Goal: Information Seeking & Learning: Learn about a topic

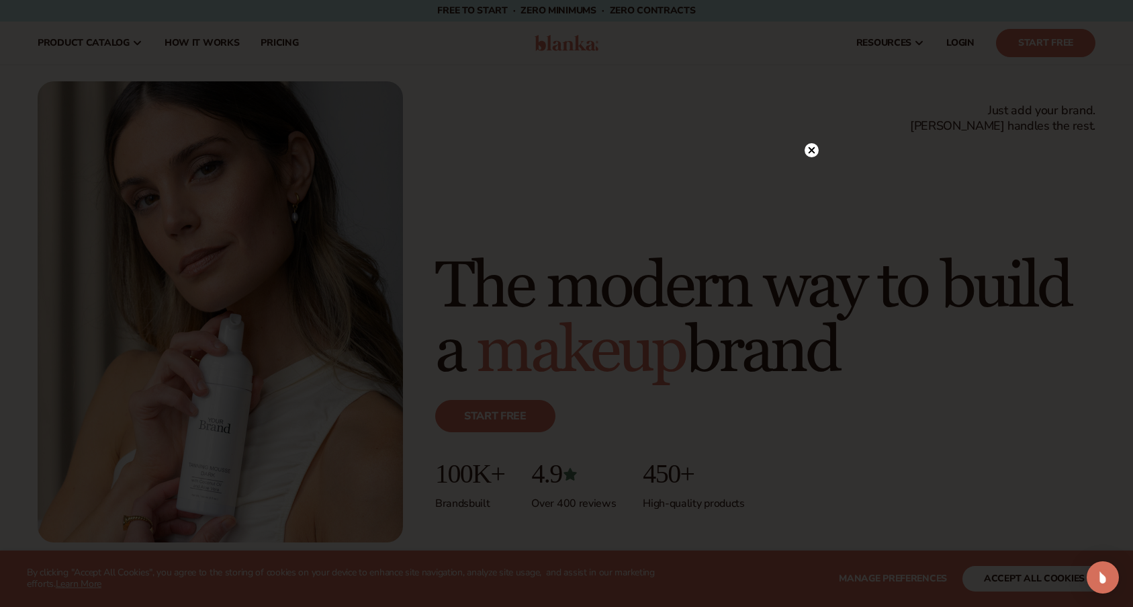
click at [813, 154] on circle at bounding box center [812, 150] width 14 height 14
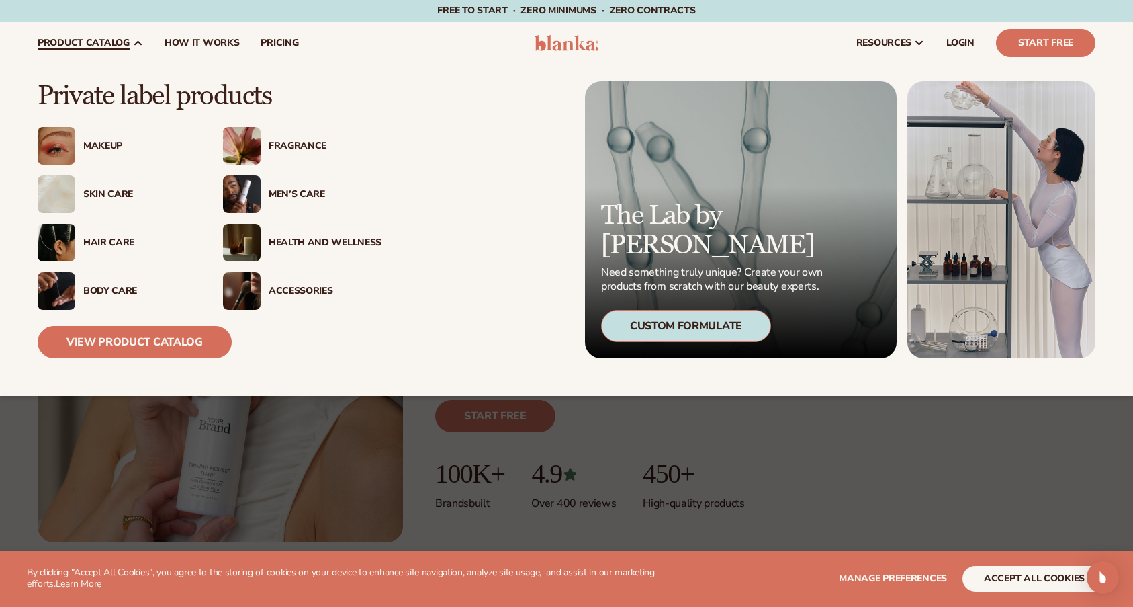
click at [279, 144] on div "Fragrance" at bounding box center [325, 145] width 113 height 11
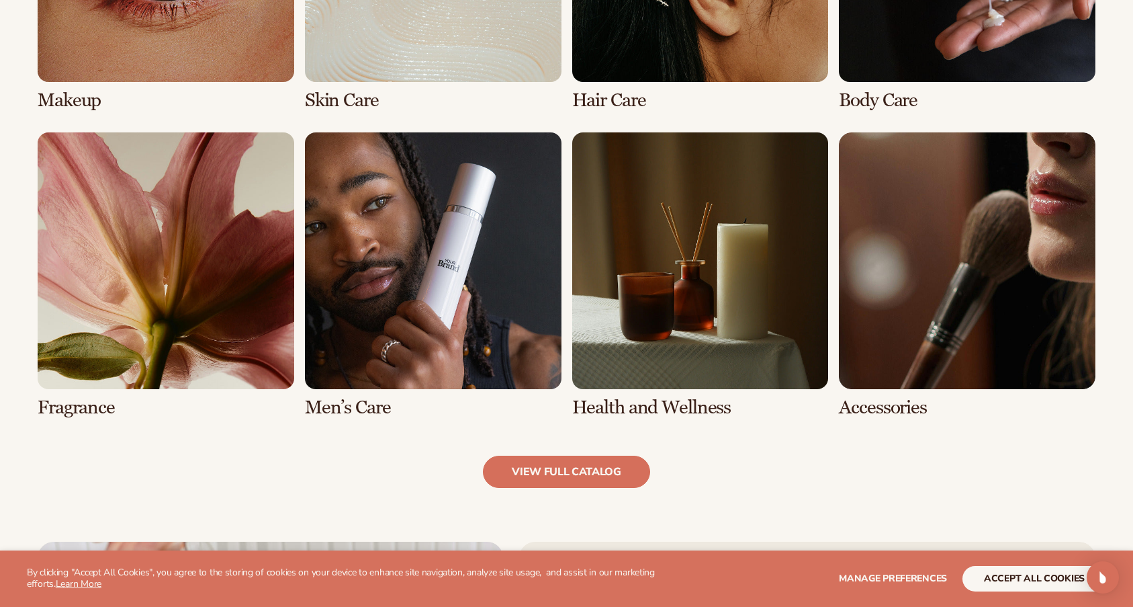
scroll to position [1209, 0]
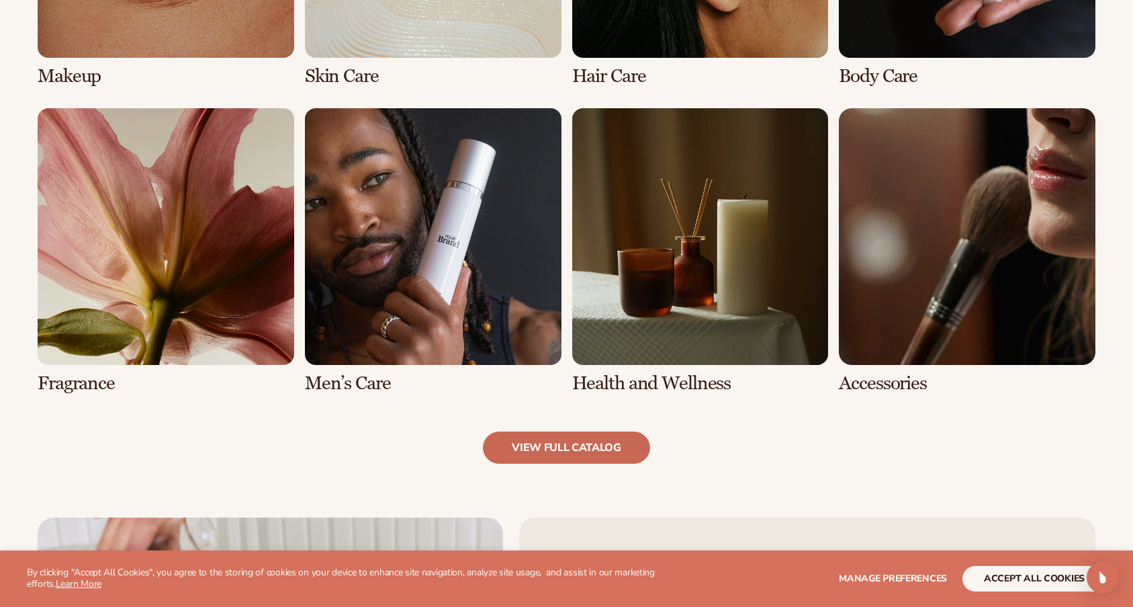
click at [557, 447] on link "view full catalog" at bounding box center [566, 447] width 167 height 32
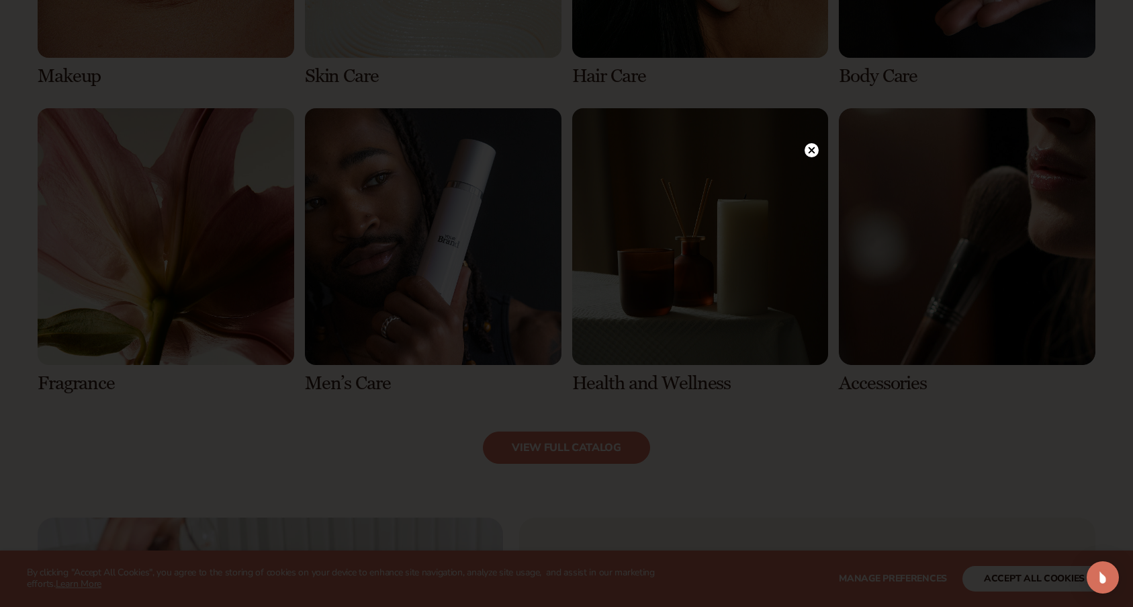
click at [807, 150] on circle at bounding box center [812, 150] width 14 height 14
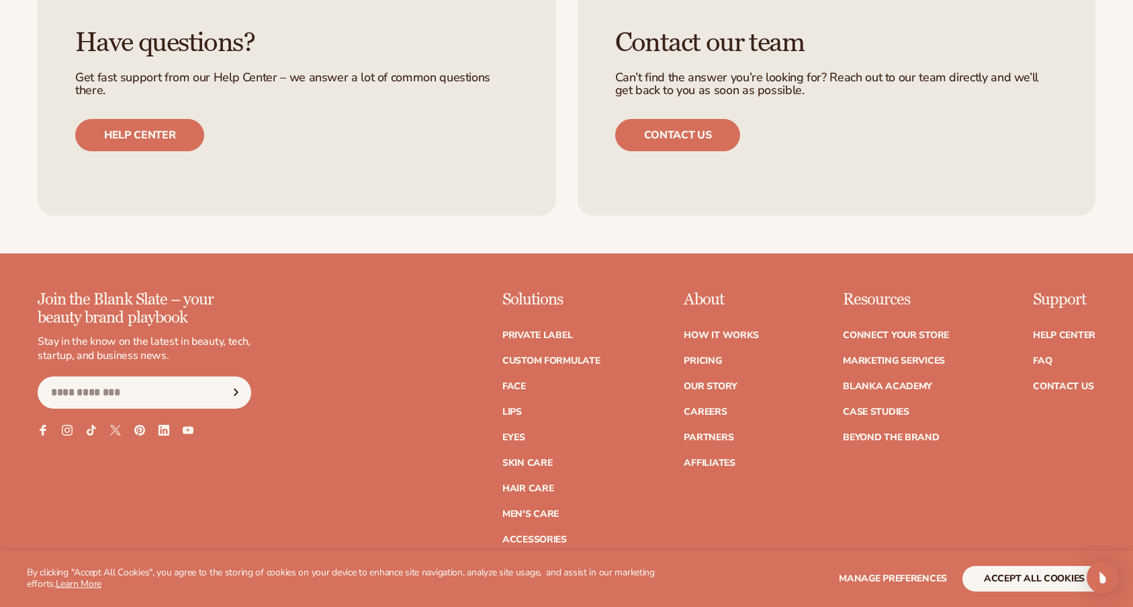
scroll to position [2351, 0]
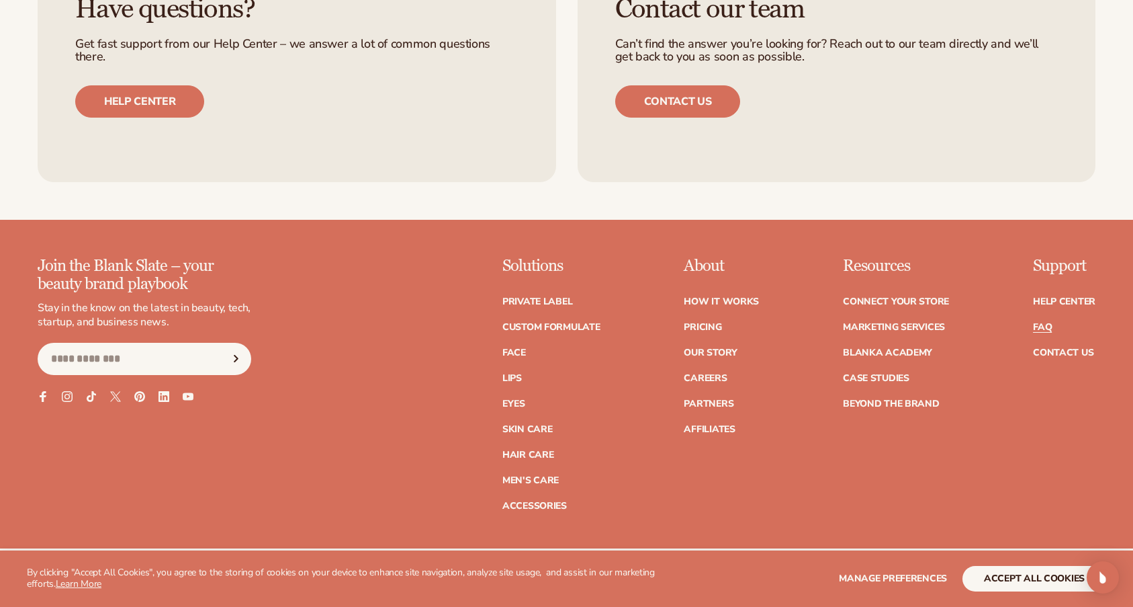
click at [1042, 322] on link "FAQ" at bounding box center [1042, 326] width 19 height 9
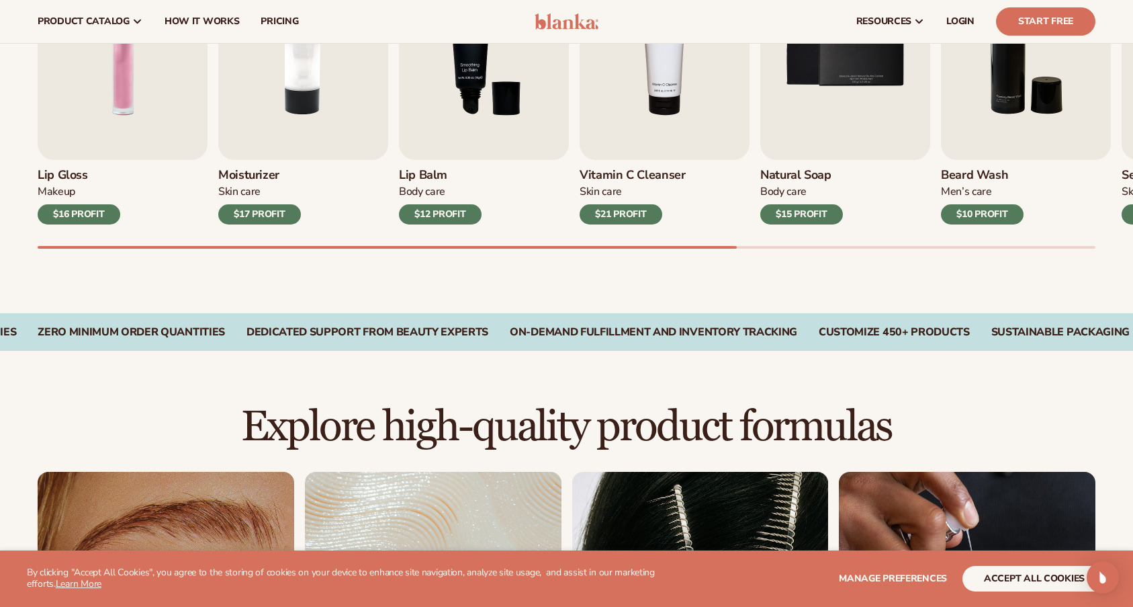
scroll to position [338, 0]
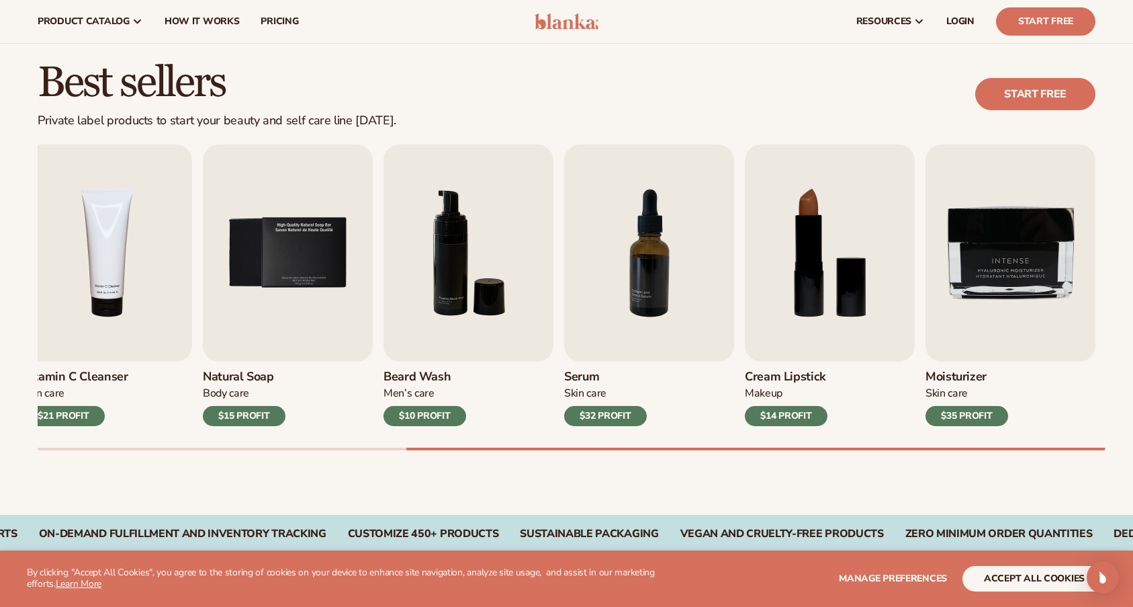
click at [1106, 493] on div "Best sellers Private label products to start your beauty and self care line [DA…" at bounding box center [566, 269] width 1133 height 492
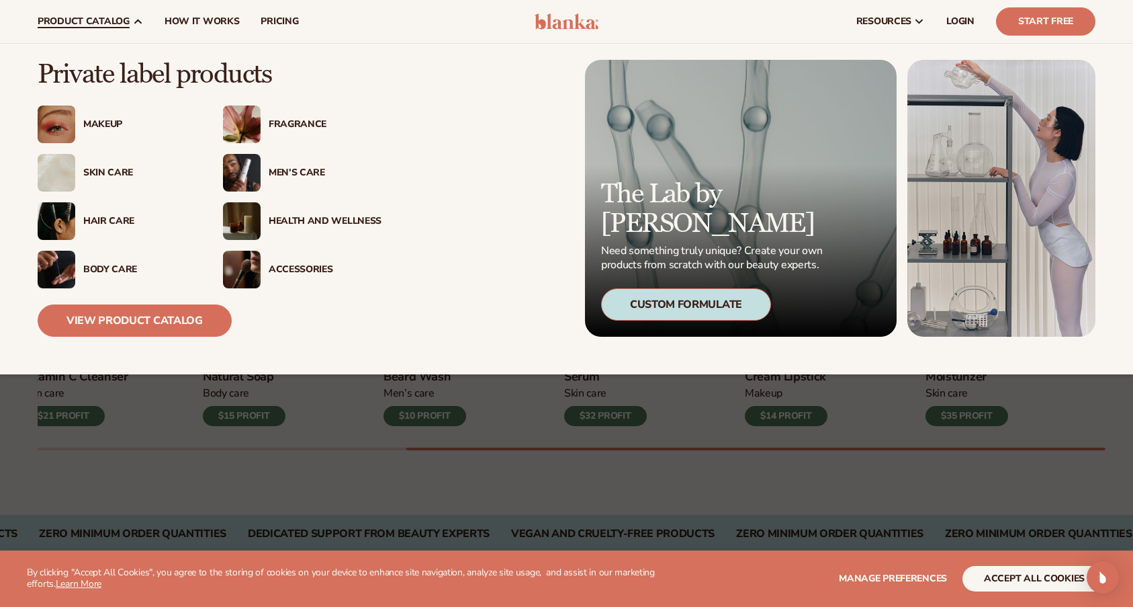
click at [475, 310] on div "Private label products Makeup" at bounding box center [264, 198] width 453 height 277
click at [247, 167] on img at bounding box center [242, 173] width 38 height 38
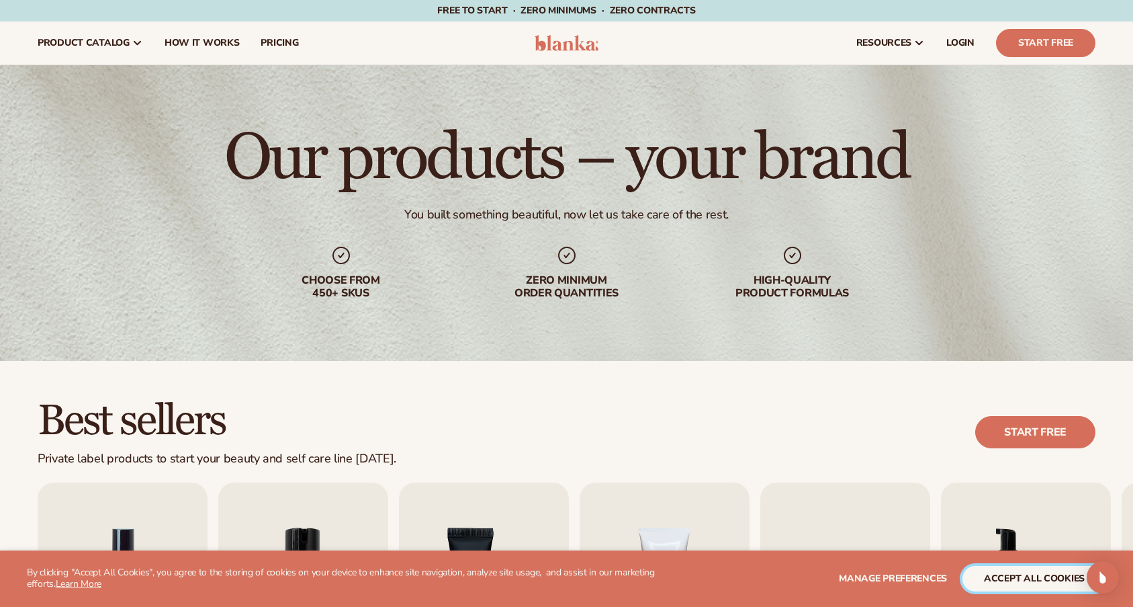
click at [1022, 584] on button "accept all cookies" at bounding box center [1035, 579] width 144 height 26
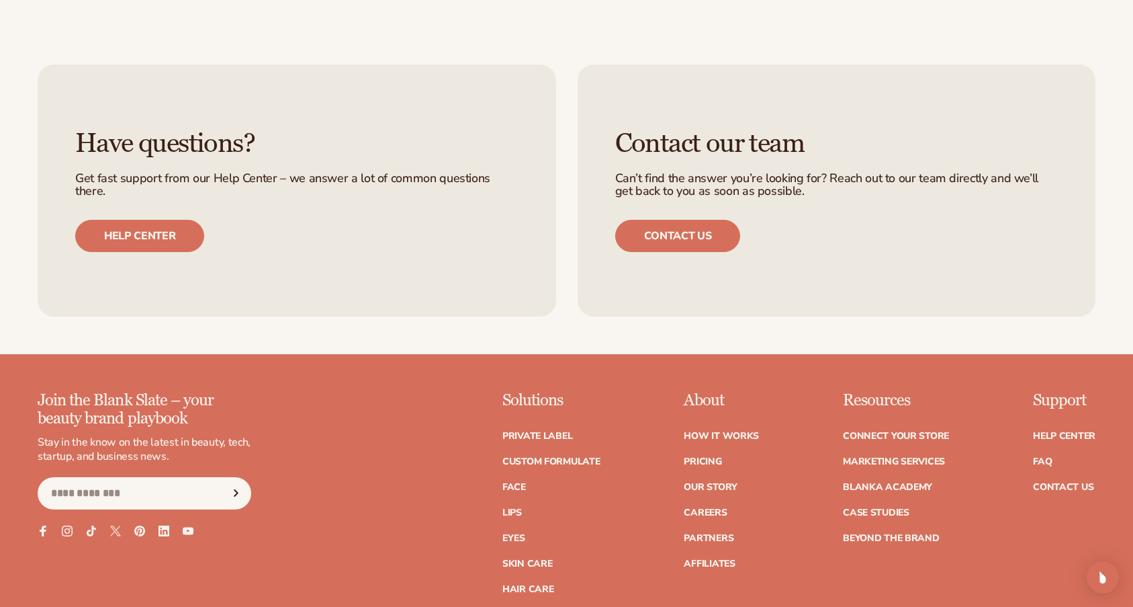
scroll to position [2418, 0]
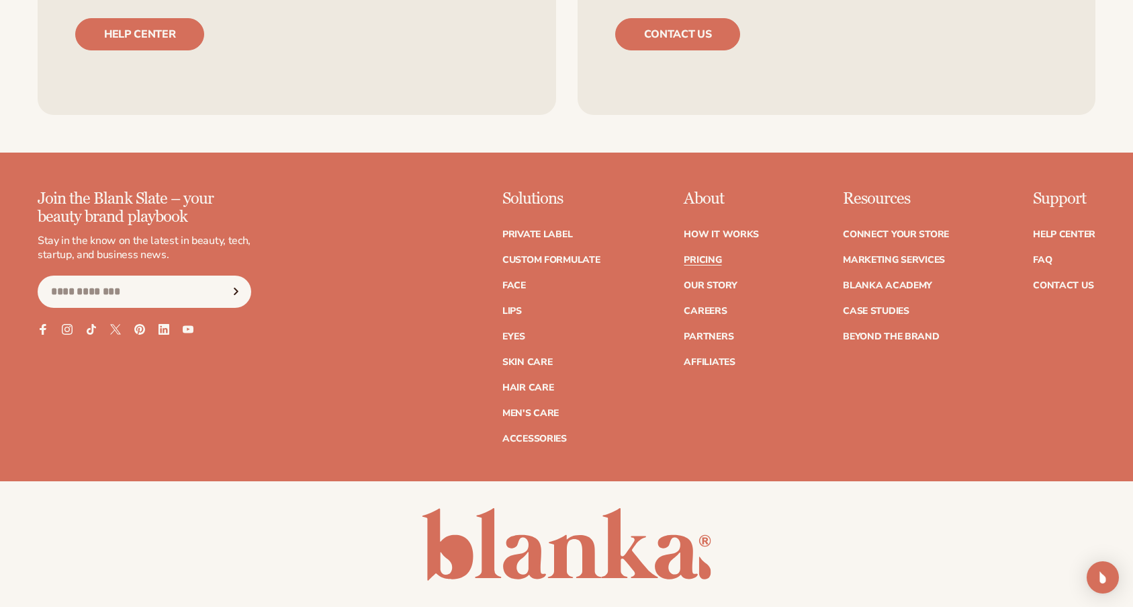
click at [696, 259] on link "Pricing" at bounding box center [703, 259] width 38 height 9
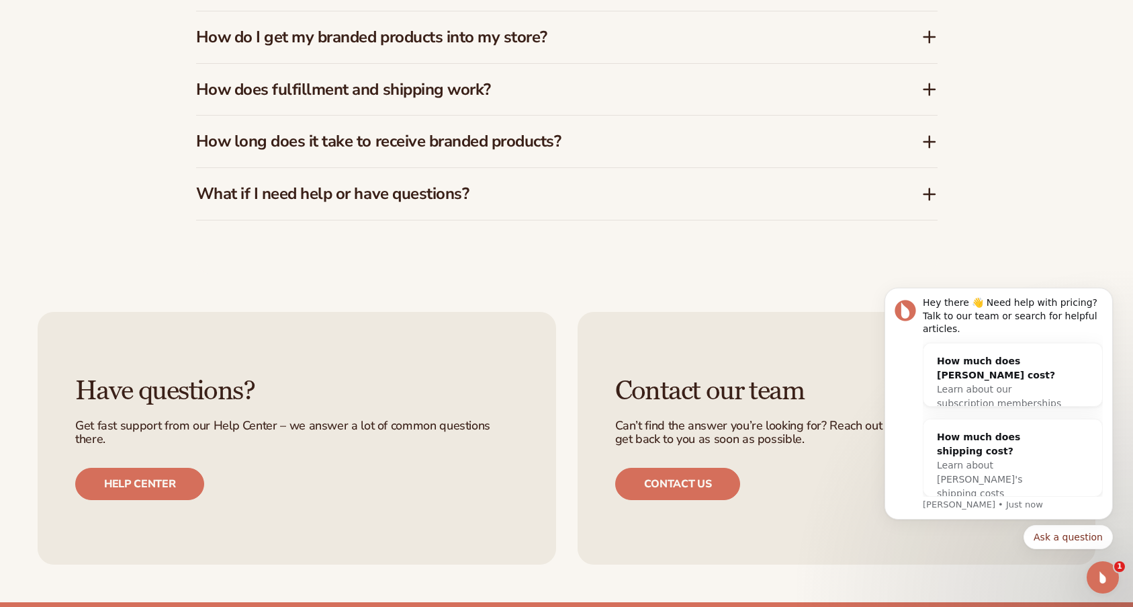
scroll to position [2351, 0]
click at [932, 144] on icon at bounding box center [930, 141] width 16 height 16
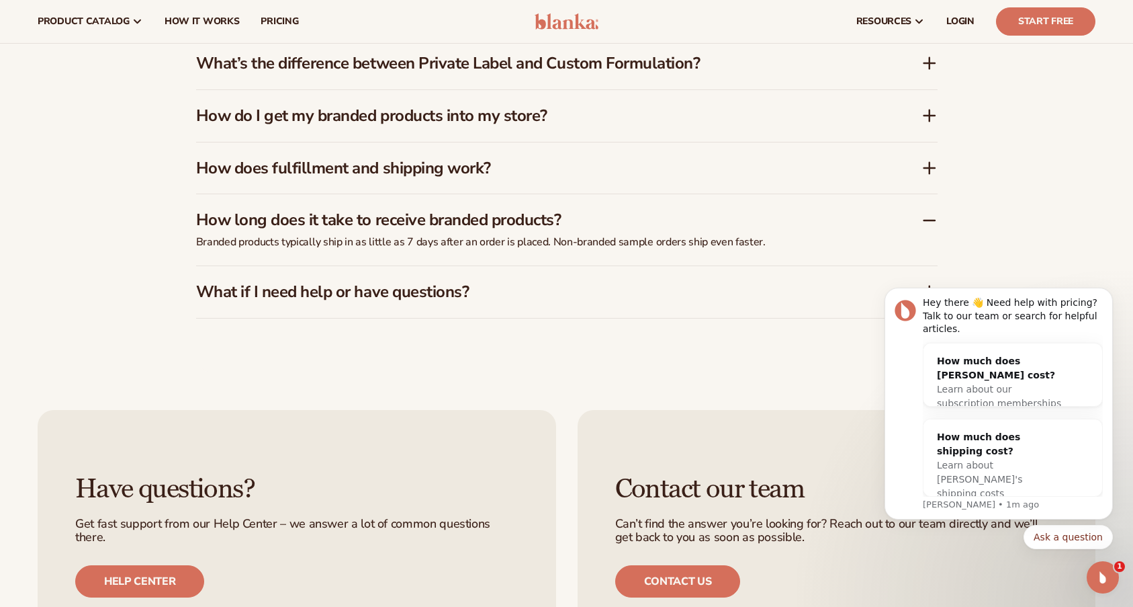
scroll to position [2150, 0]
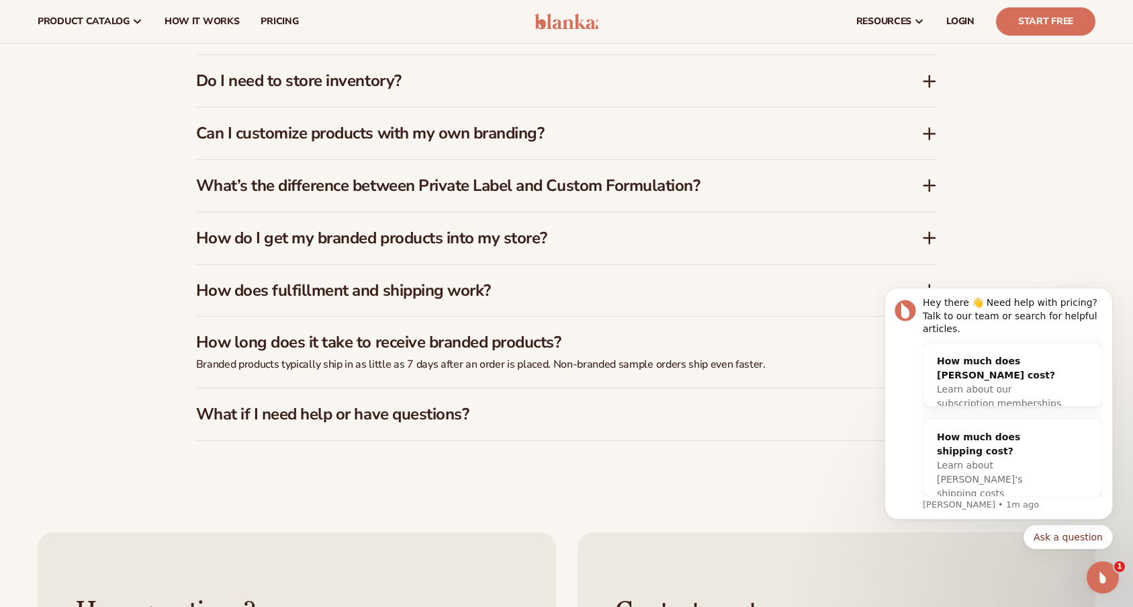
click at [928, 135] on icon at bounding box center [930, 134] width 16 height 16
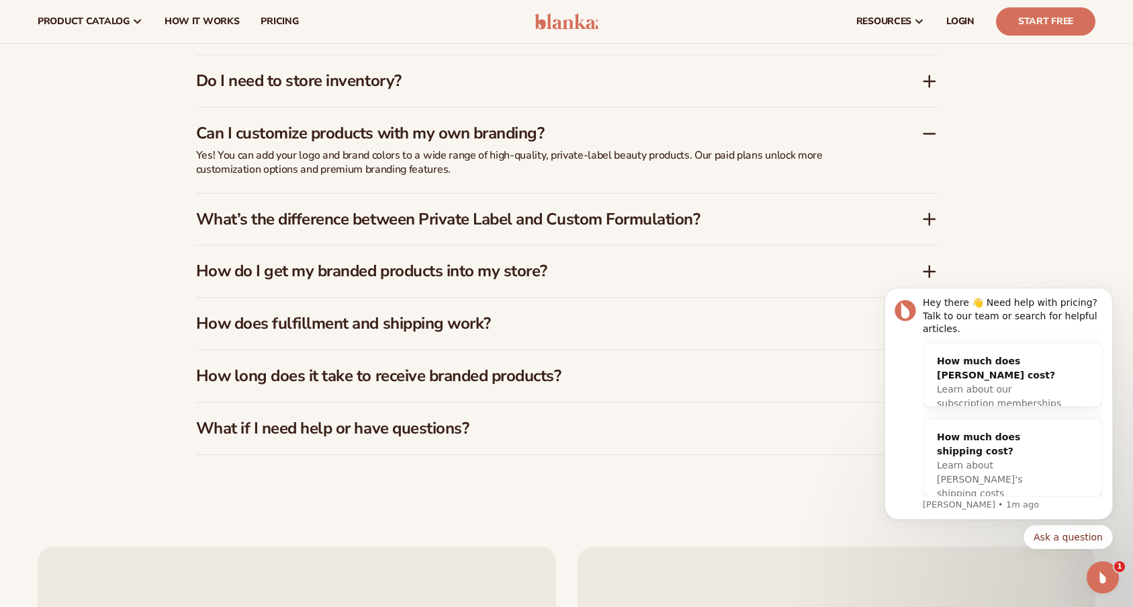
click at [926, 80] on icon at bounding box center [930, 81] width 16 height 16
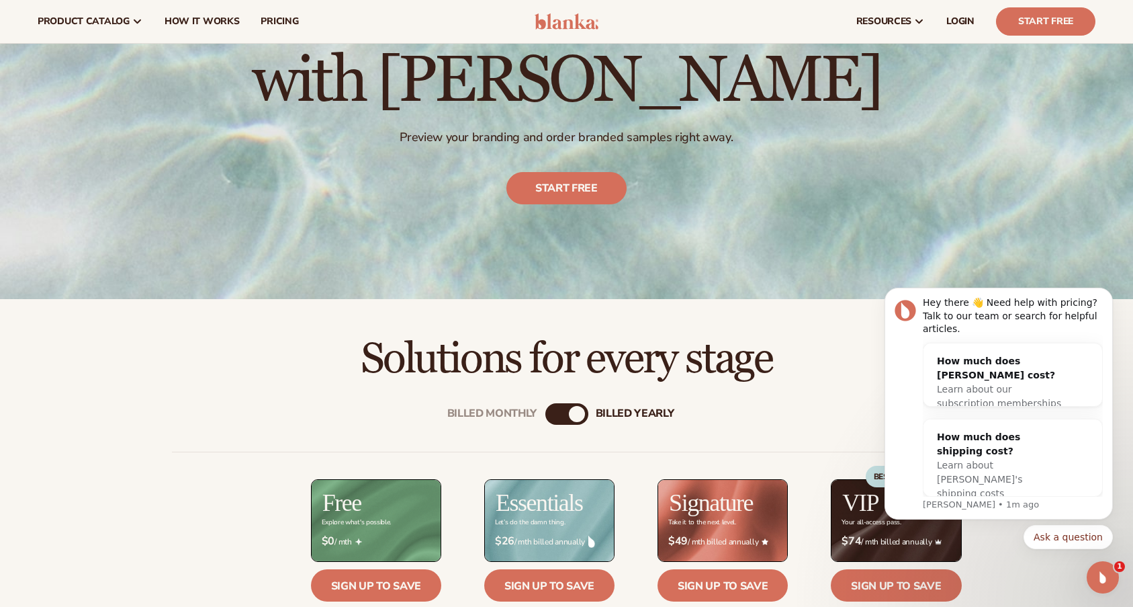
scroll to position [134, 0]
